Goal: Task Accomplishment & Management: Complete application form

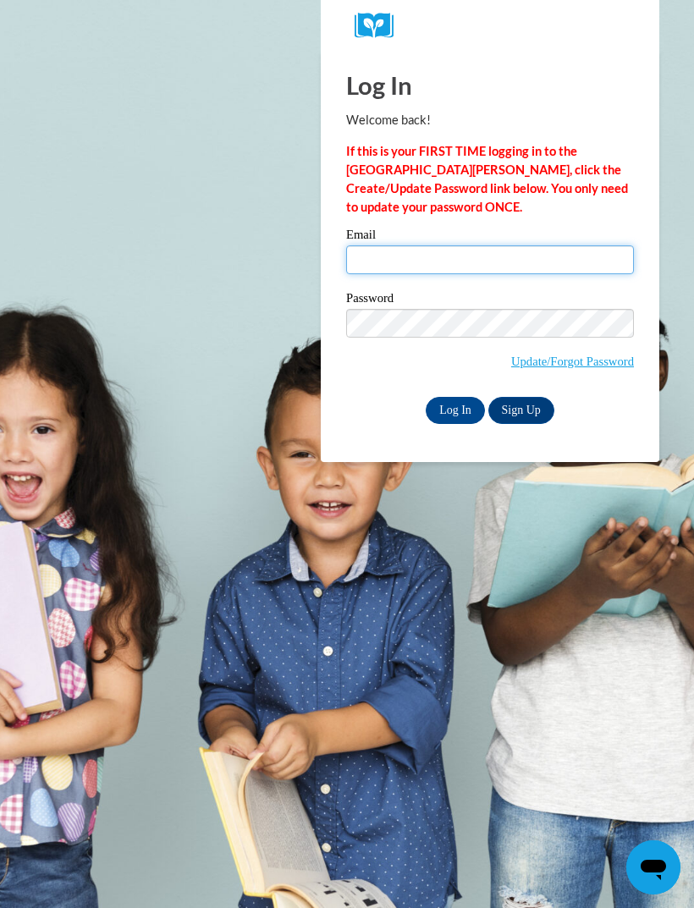
click at [454, 273] on input "Email" at bounding box center [490, 260] width 288 height 29
type input "Elisemadysen@gmail.com"
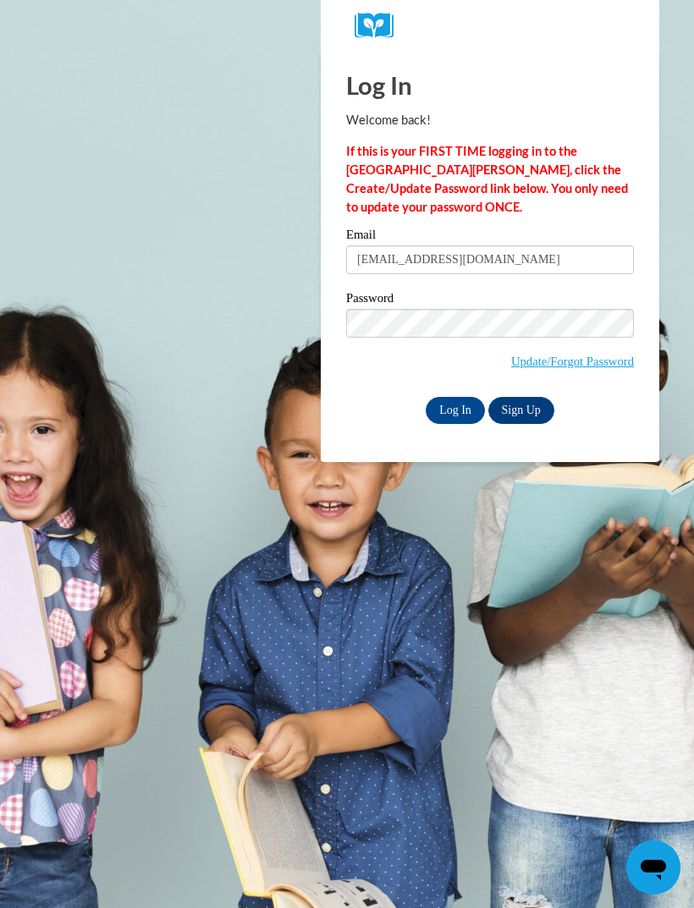
click at [567, 358] on link "Update/Forgot Password" at bounding box center [572, 362] width 123 height 14
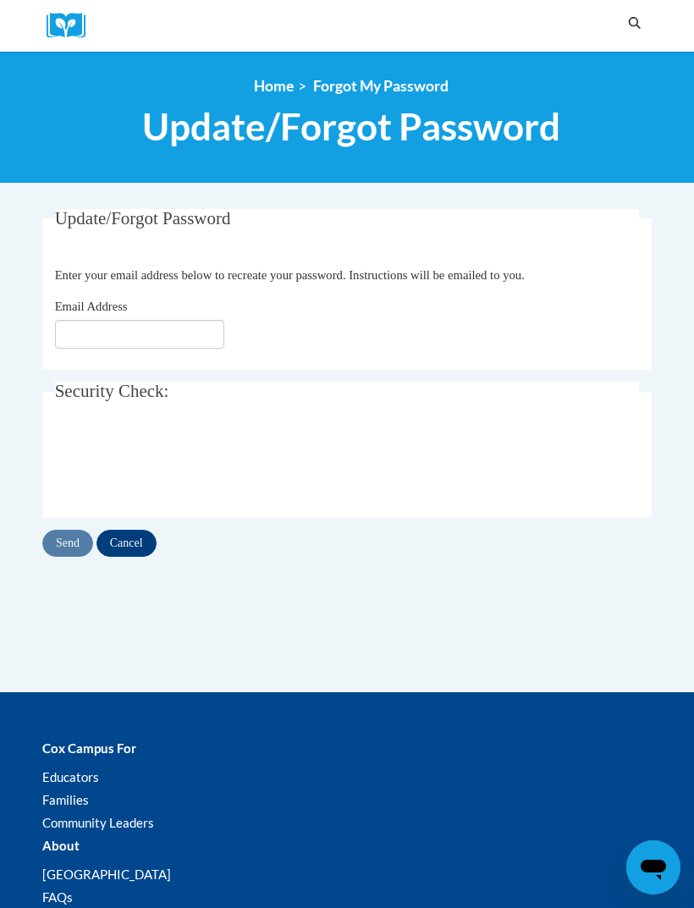
click at [125, 545] on input "Cancel" at bounding box center [127, 543] width 60 height 27
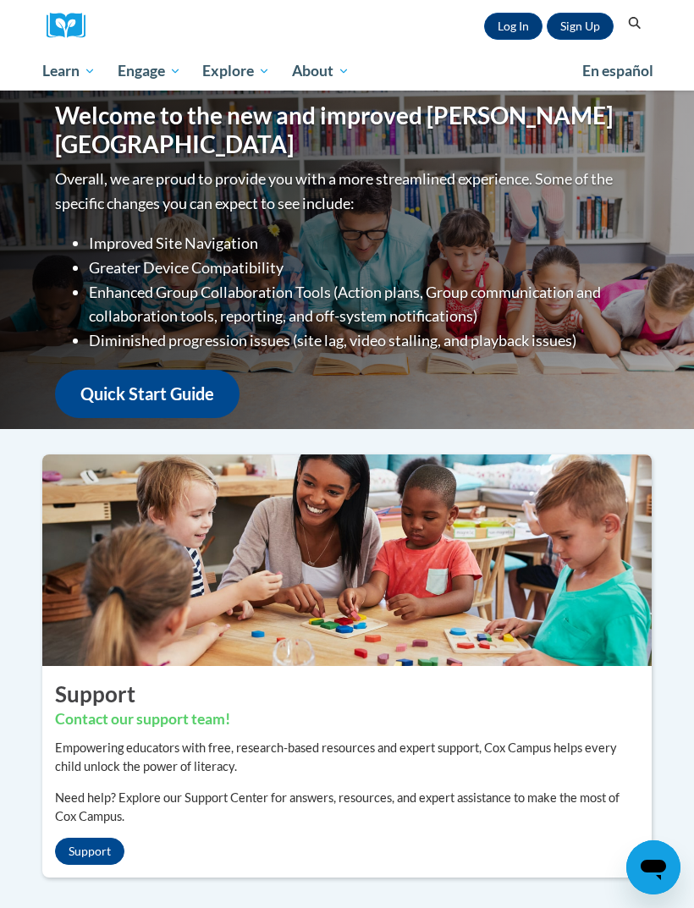
click at [514, 24] on link "Log In" at bounding box center [513, 26] width 58 height 27
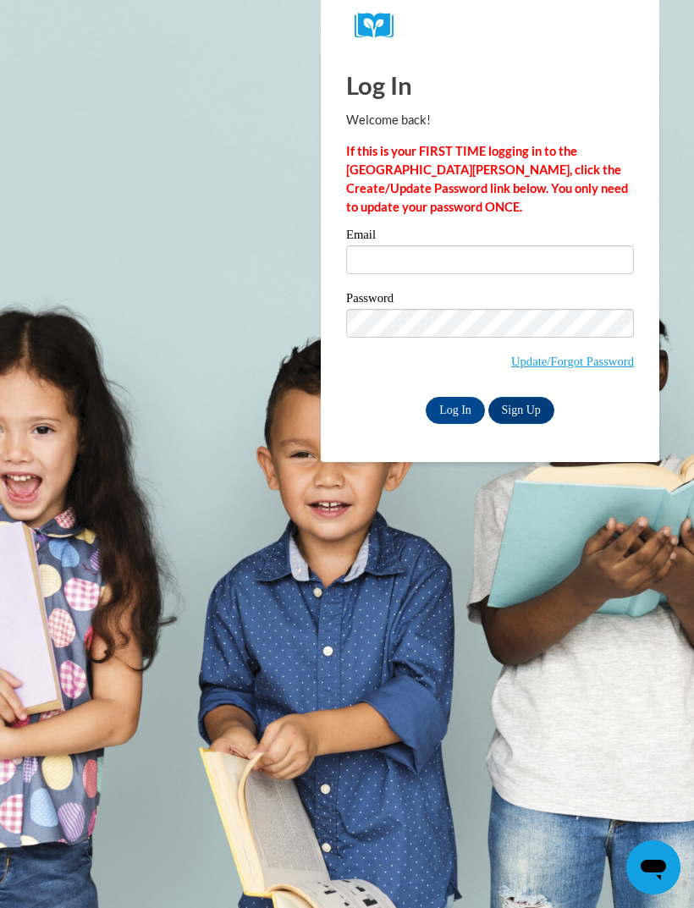
click at [554, 287] on div "Email Password Update/Forgot Password Log In Sign Up OR" at bounding box center [490, 326] width 288 height 195
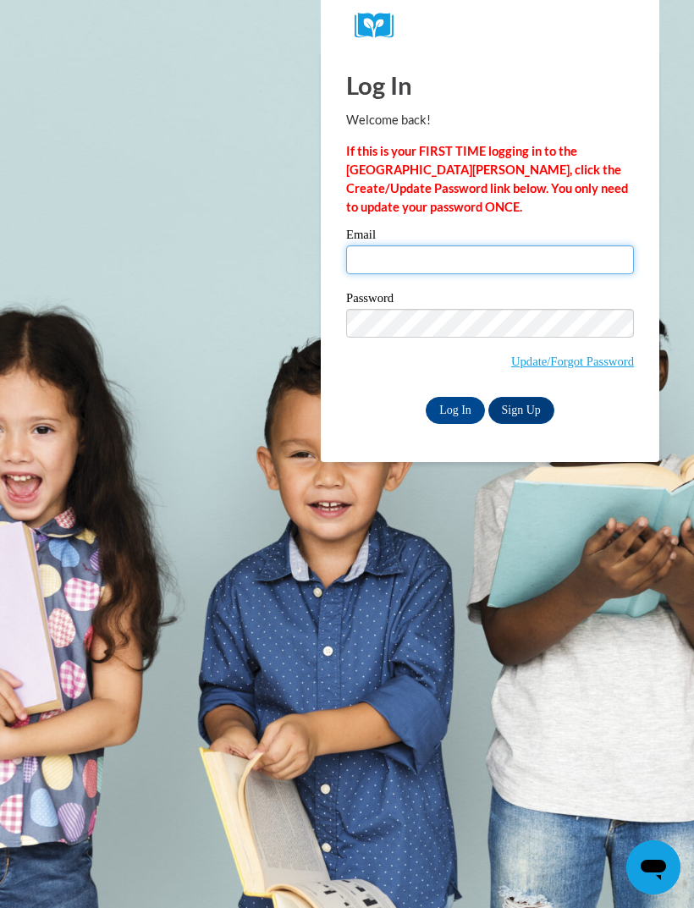
click at [541, 268] on input "Email" at bounding box center [490, 260] width 288 height 29
type input "[EMAIL_ADDRESS][DOMAIN_NAME]"
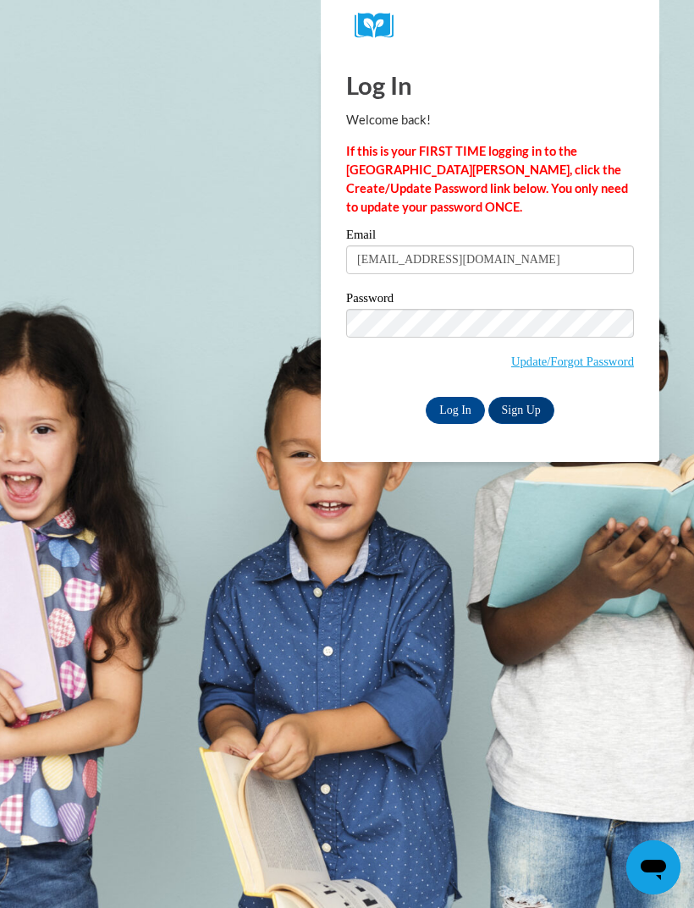
click at [469, 405] on input "Log In" at bounding box center [455, 410] width 59 height 27
click at [433, 420] on input "Log In" at bounding box center [455, 410] width 59 height 27
click at [457, 402] on input "Log In" at bounding box center [455, 410] width 59 height 27
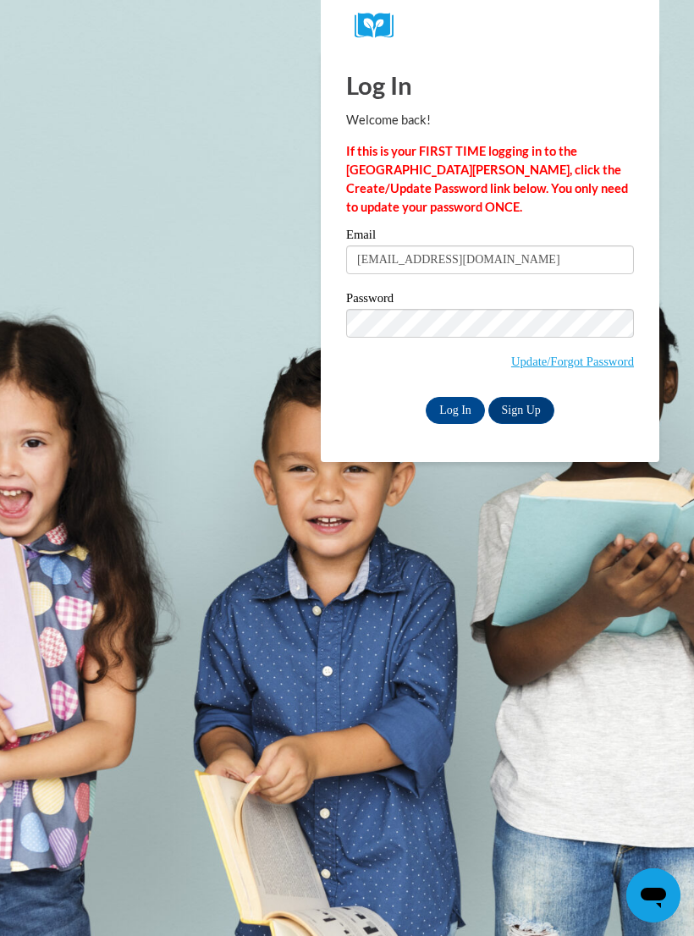
type input "Elisemadysen@gmail.com"
click at [455, 407] on input "Log In" at bounding box center [455, 410] width 59 height 27
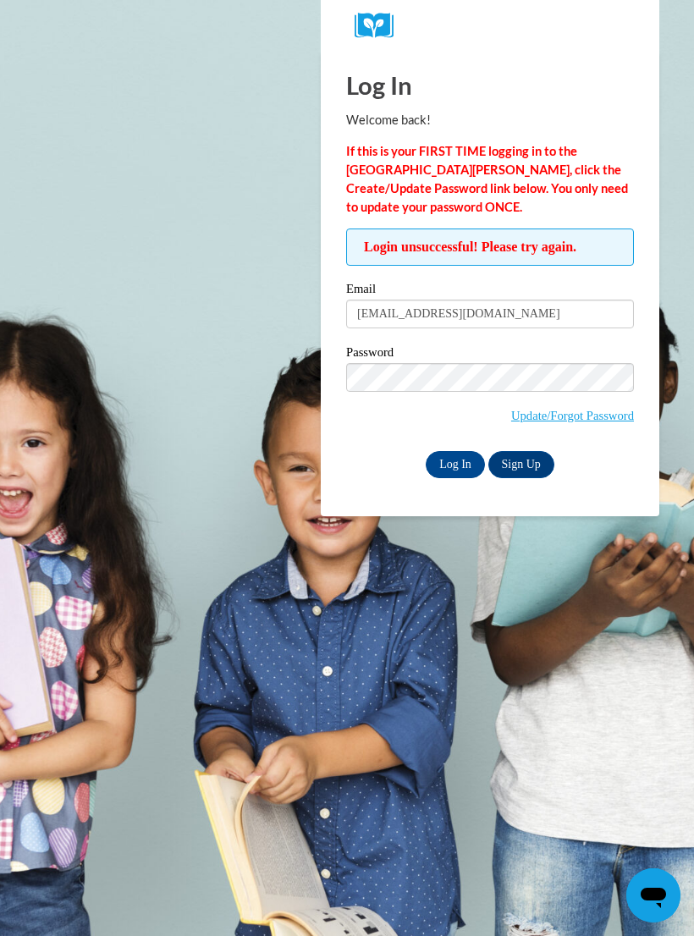
click at [453, 472] on input "Log In" at bounding box center [455, 464] width 59 height 27
click at [452, 461] on input "Log In" at bounding box center [455, 464] width 59 height 27
click at [443, 472] on input "Log In" at bounding box center [455, 464] width 59 height 27
